Goal: Communication & Community: Answer question/provide support

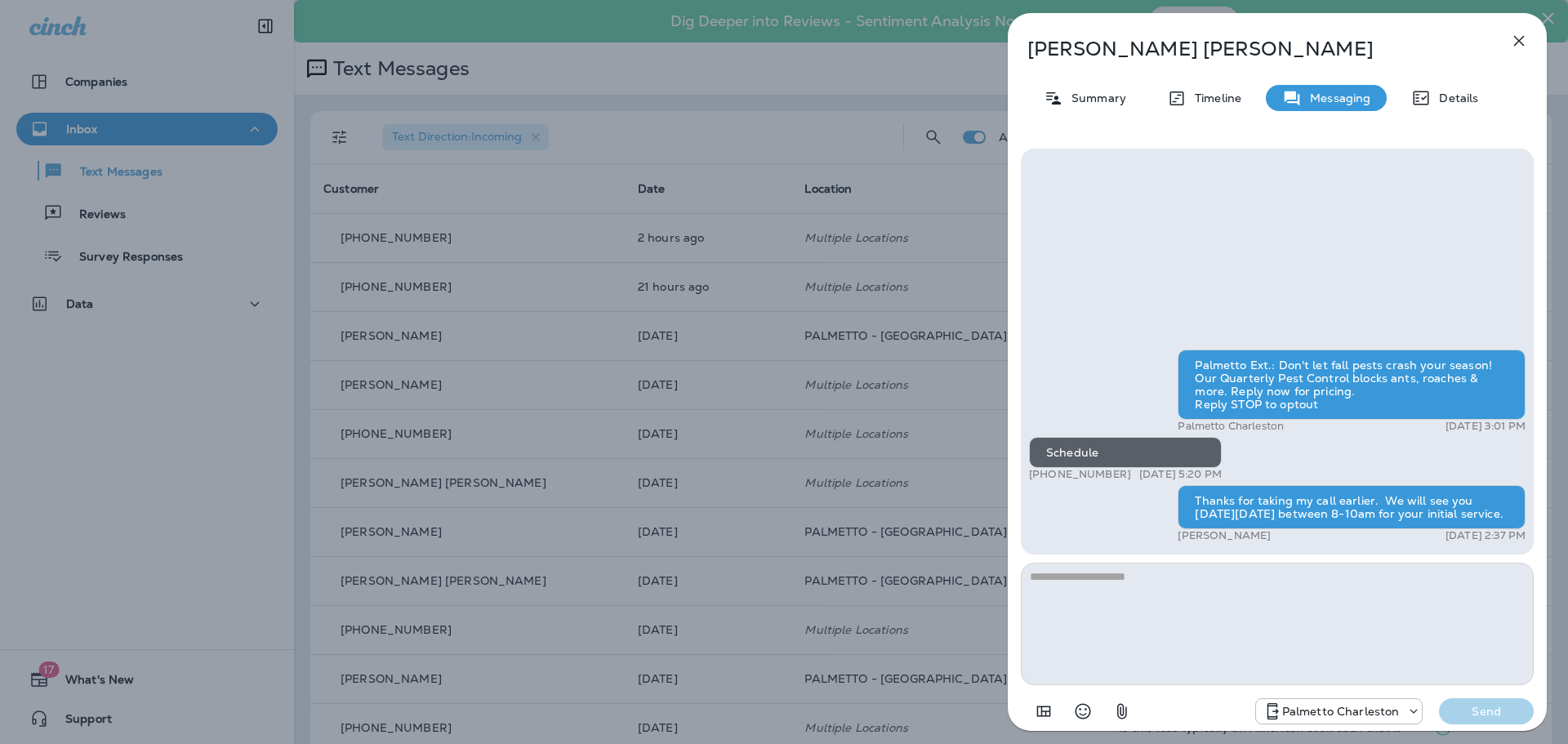
scroll to position [466, 0]
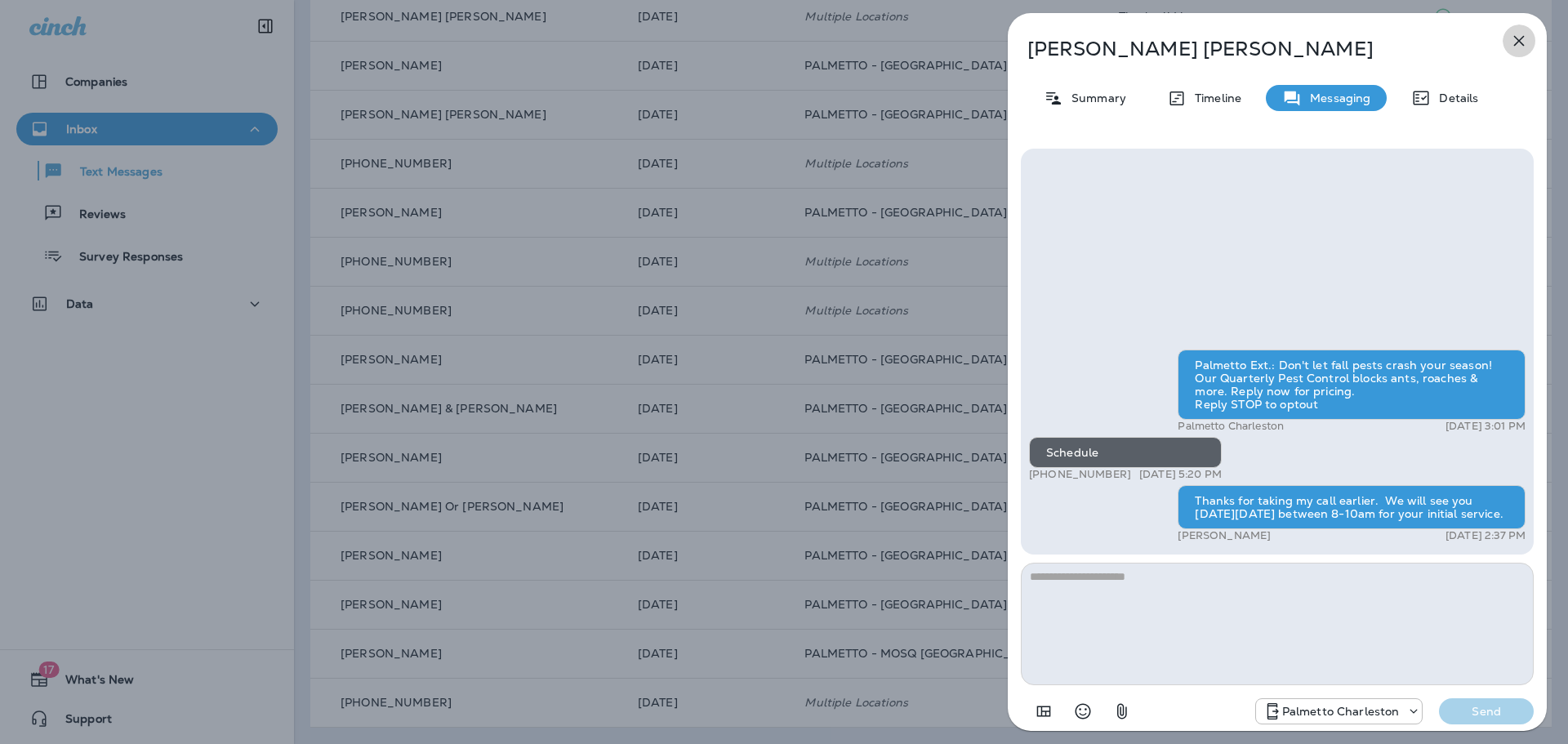
click at [1520, 30] on button "button" at bounding box center [1519, 40] width 32 height 32
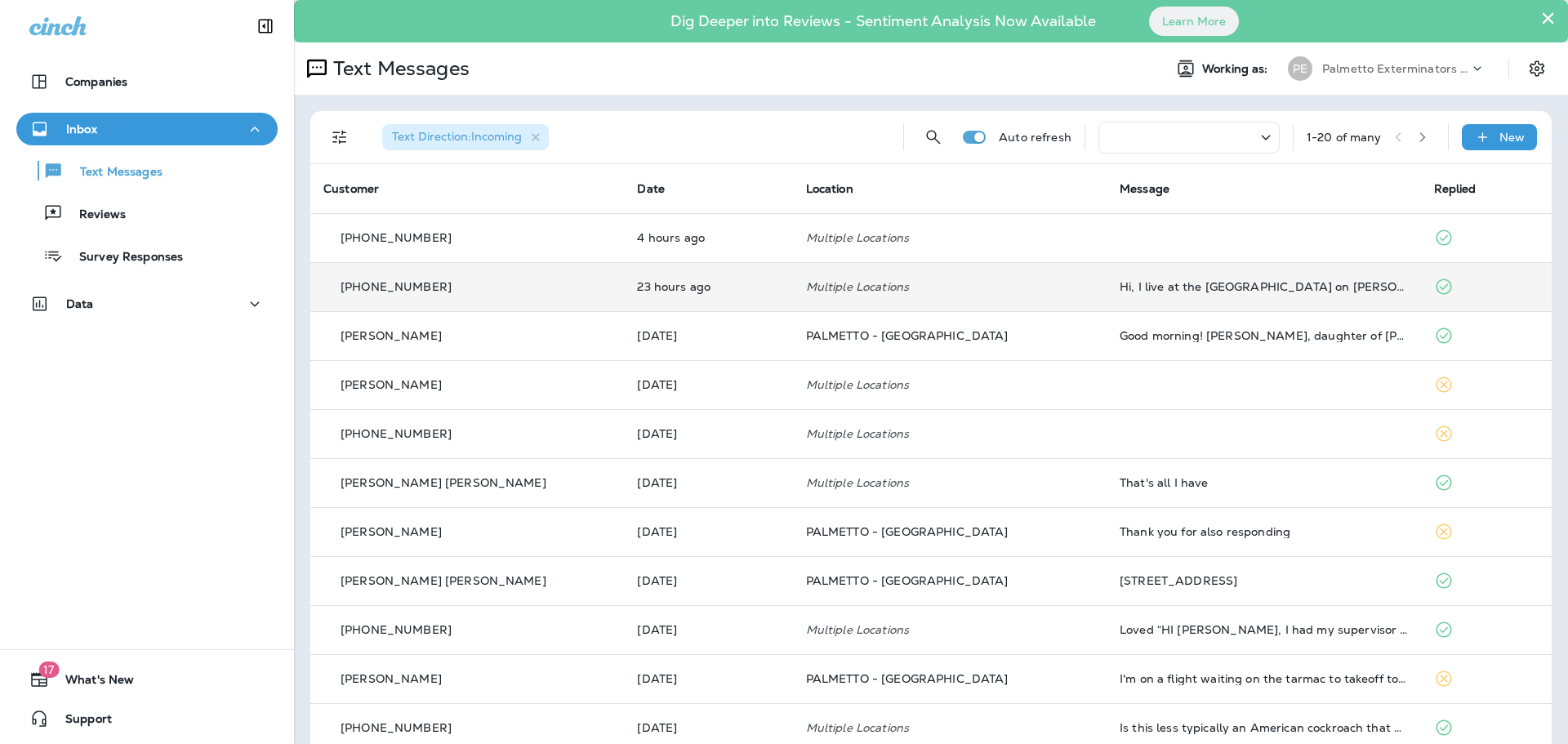
click at [412, 289] on p "[PHONE_NUMBER]" at bounding box center [396, 287] width 111 height 13
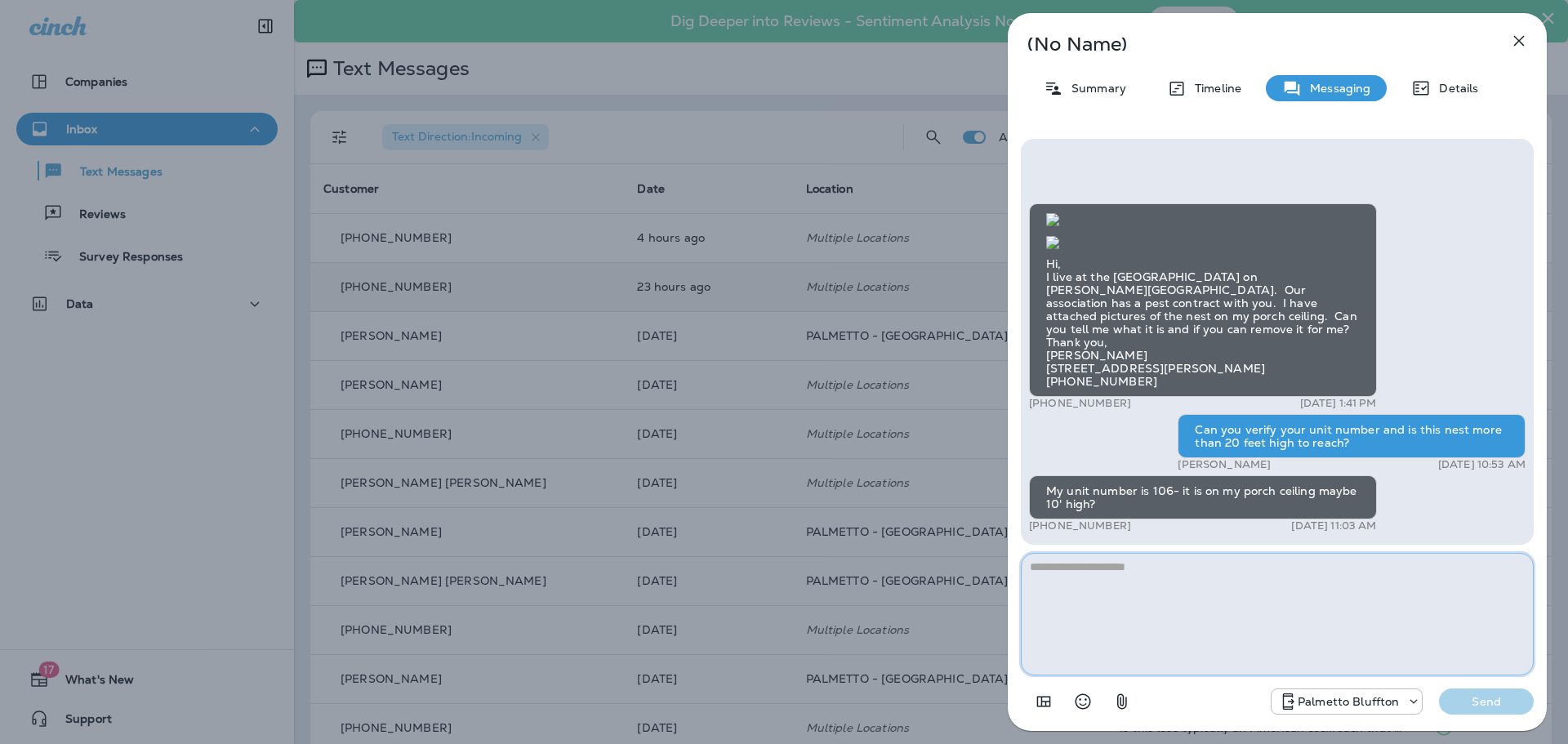
click at [1089, 565] on textarea at bounding box center [1277, 614] width 513 height 123
type textarea "*"
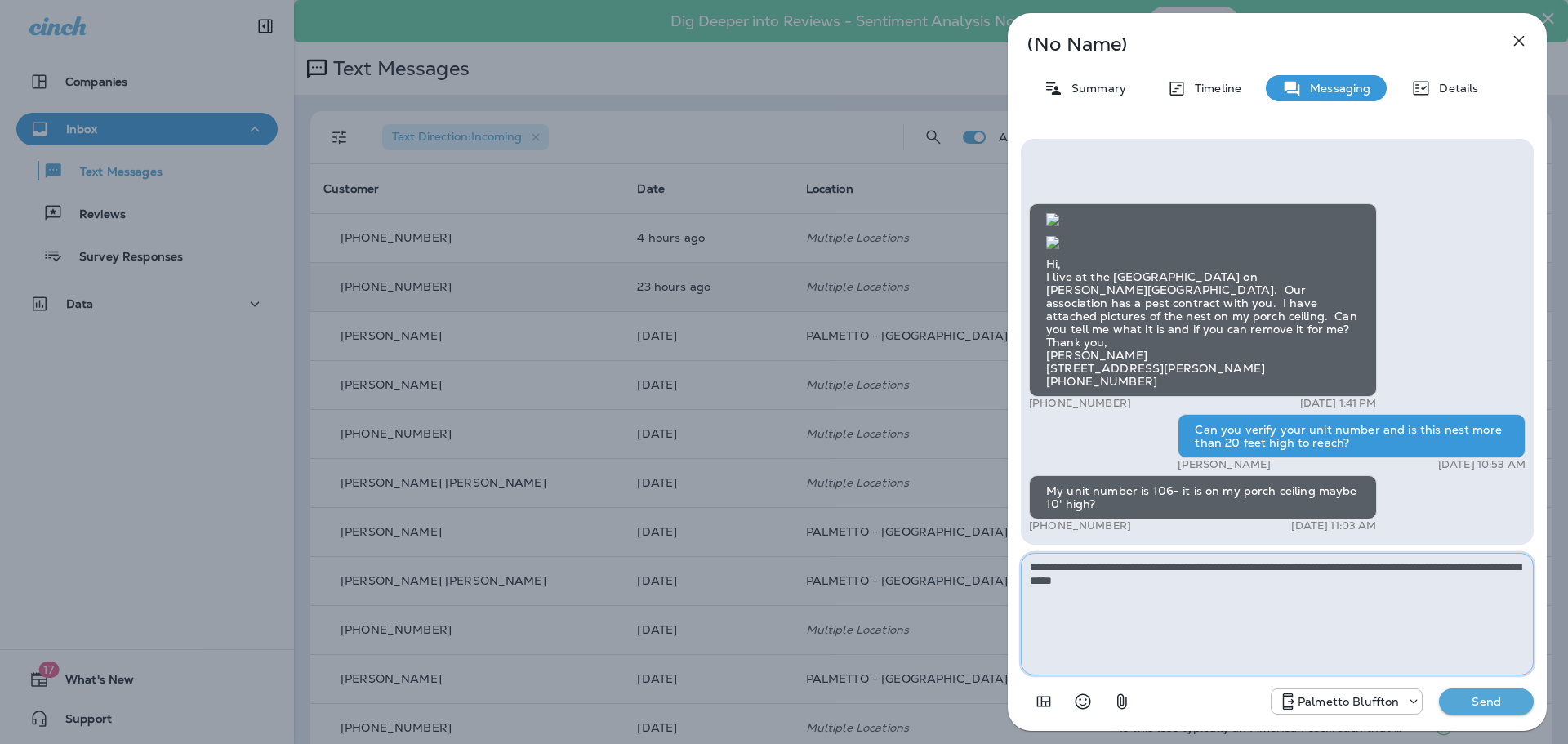
type textarea "**********"
click at [1496, 697] on p "Send" at bounding box center [1486, 702] width 69 height 14
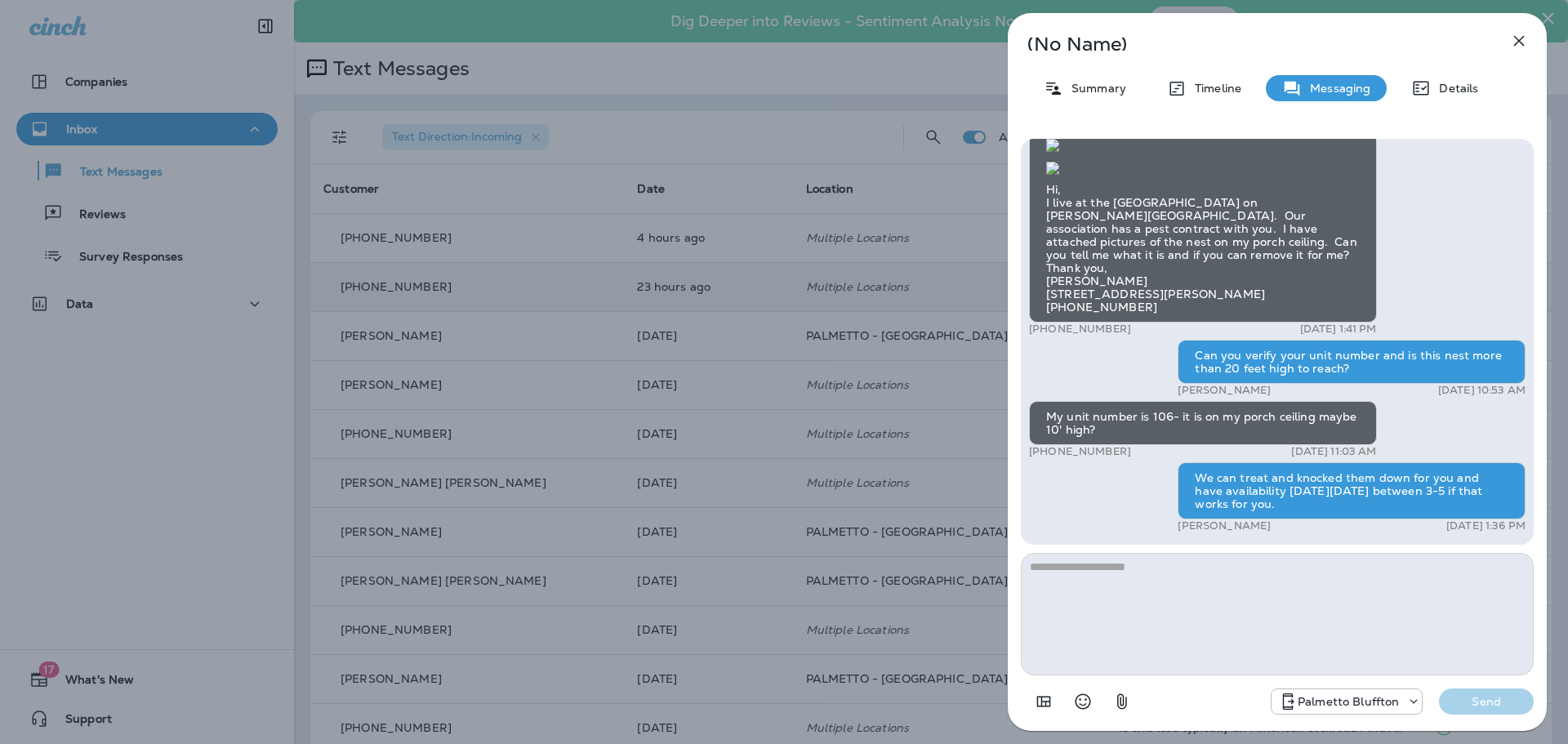
click at [1513, 40] on icon "button" at bounding box center [1519, 41] width 20 height 20
